Goal: Task Accomplishment & Management: Use online tool/utility

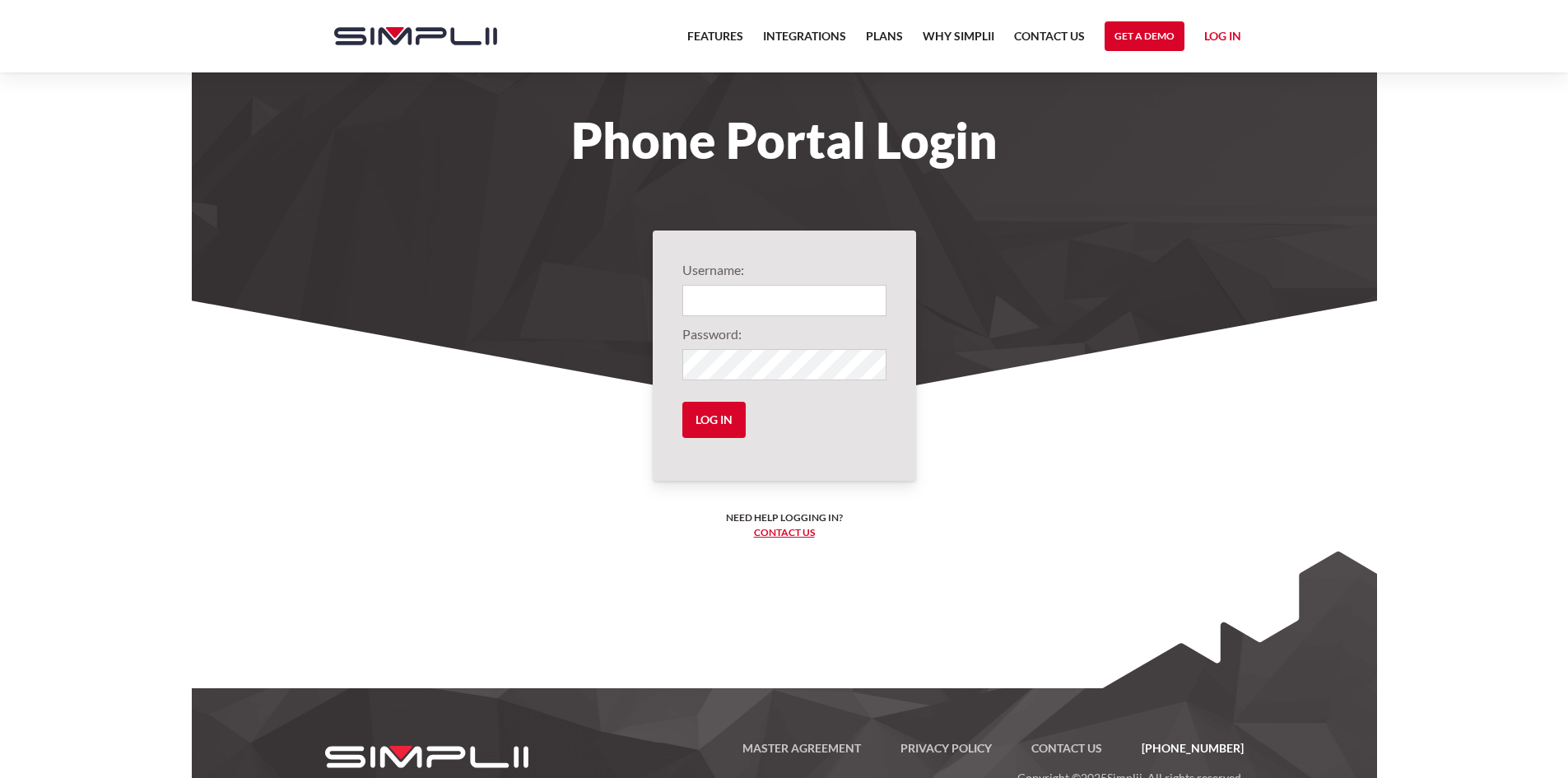
type input "1003@MadRoofing"
click at [720, 418] on input "Log in" at bounding box center [713, 420] width 63 height 37
click at [704, 419] on input "Log in" at bounding box center [713, 420] width 63 height 37
click at [702, 419] on input "Log in" at bounding box center [713, 420] width 63 height 37
click at [1233, 39] on link "Log in" at bounding box center [1222, 39] width 37 height 25
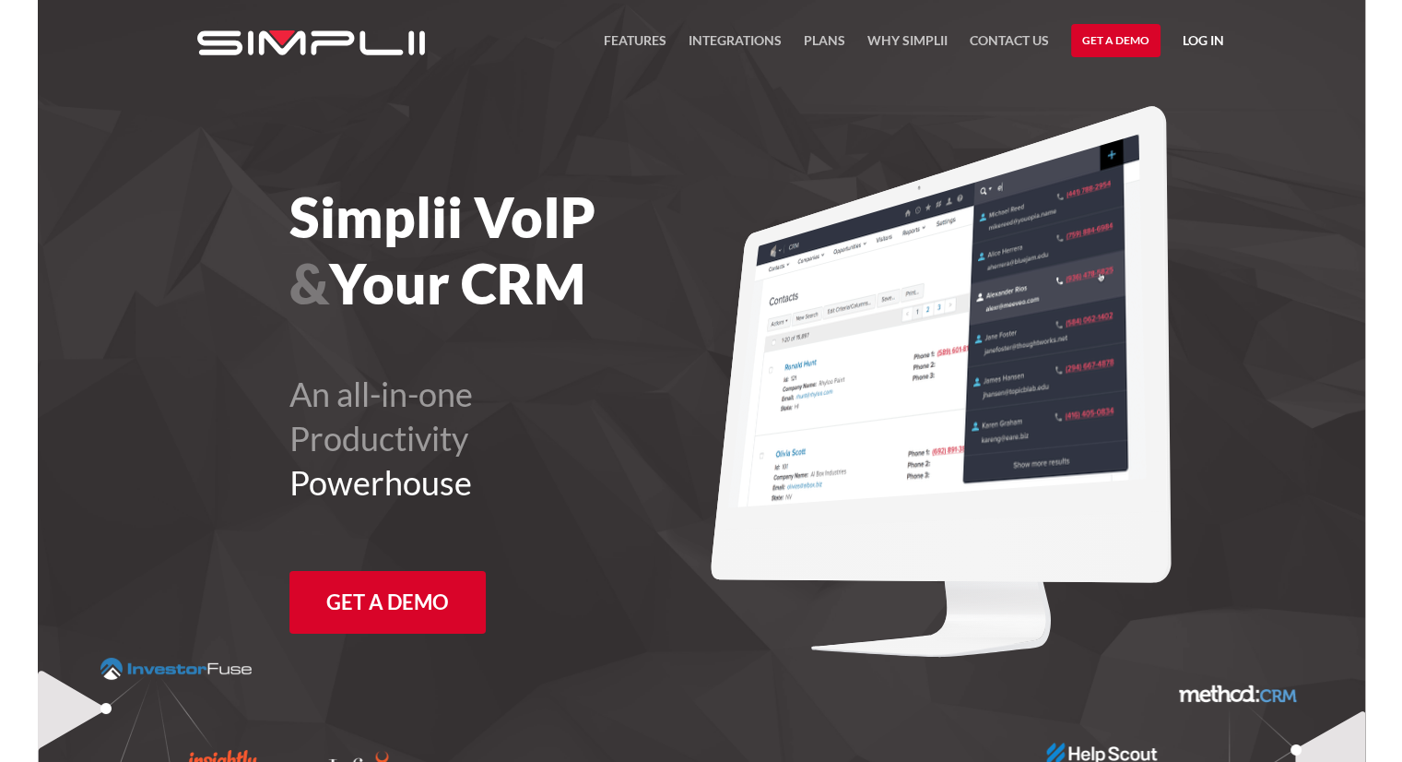
click at [1189, 41] on link "Log in" at bounding box center [1203, 44] width 41 height 28
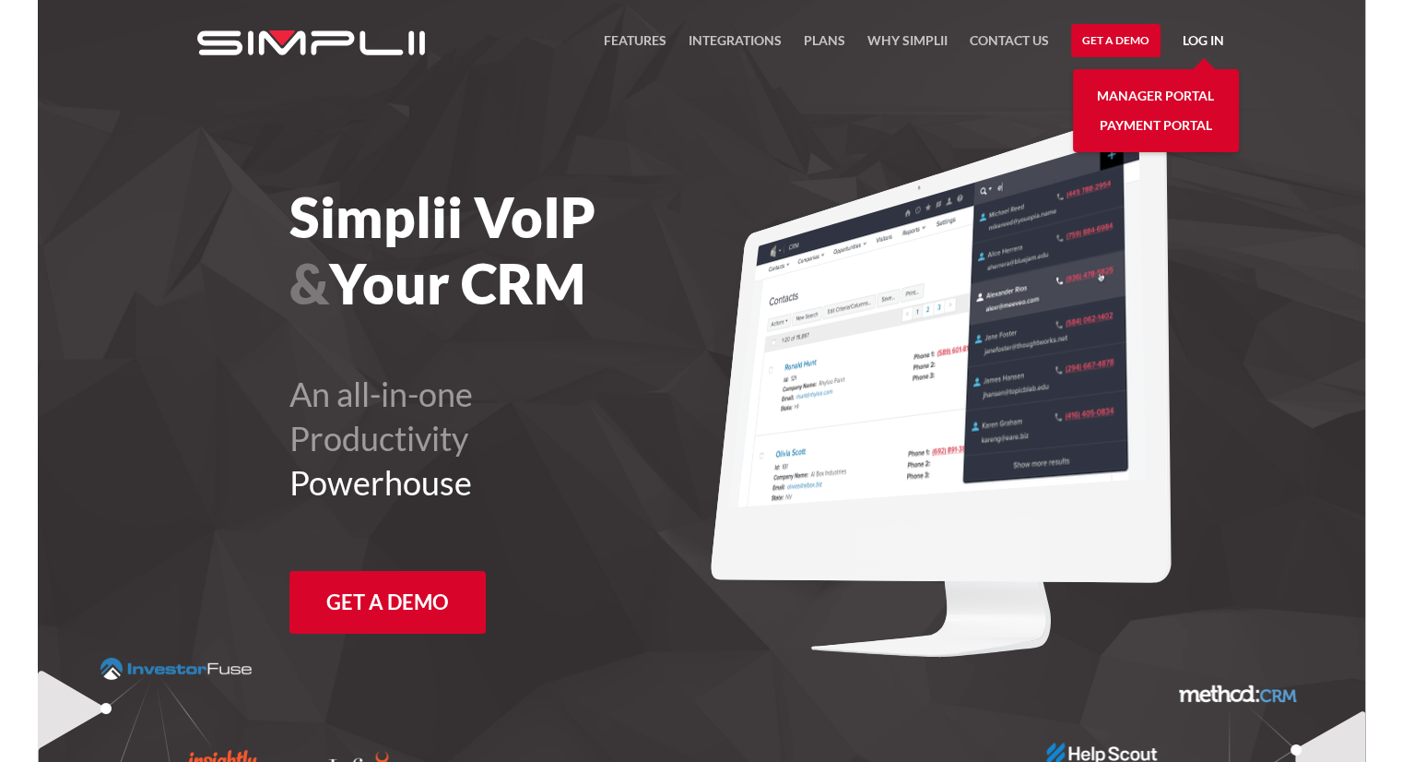
click at [1190, 128] on link "Payment Portal" at bounding box center [1156, 126] width 112 height 30
